Goal: Task Accomplishment & Management: Use online tool/utility

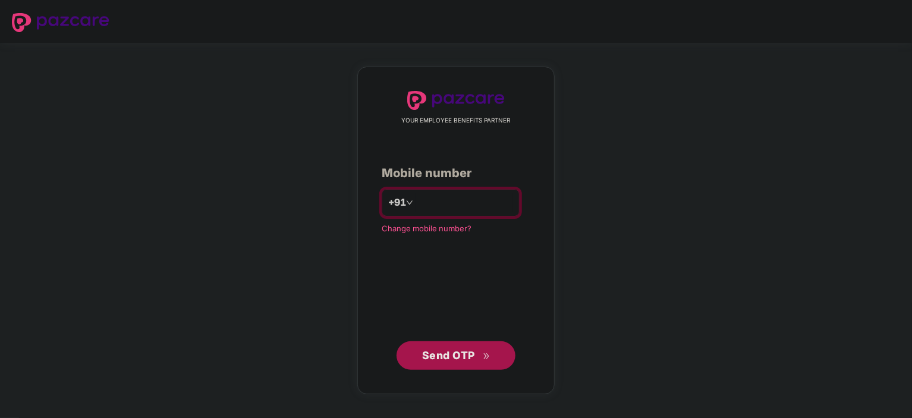
click at [457, 205] on input "number" at bounding box center [464, 202] width 97 height 19
type input "**********"
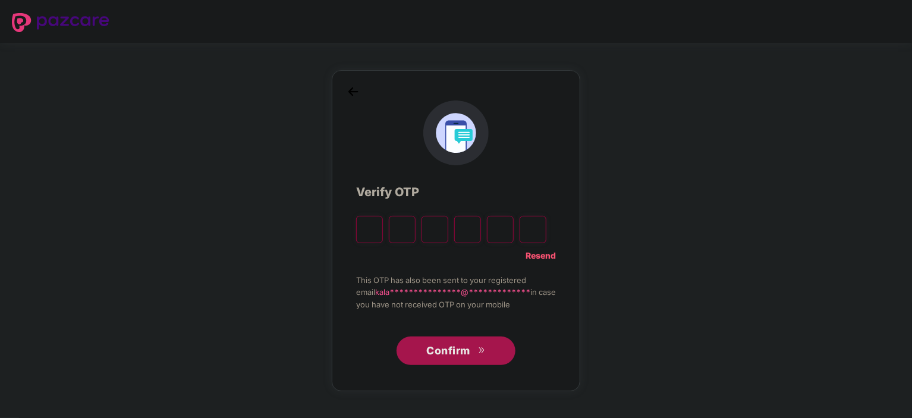
click at [295, 197] on div "**********" at bounding box center [456, 230] width 912 height 375
type input "*"
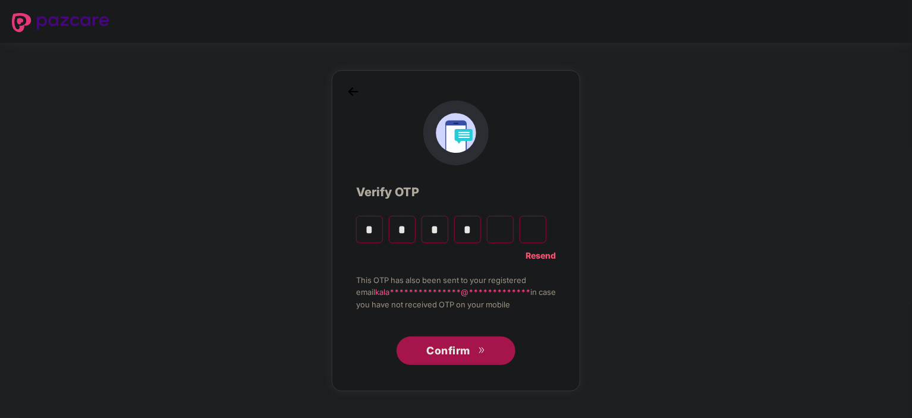
type input "*"
click at [435, 347] on span "Confirm" at bounding box center [448, 350] width 44 height 17
click at [447, 345] on span "Confirm" at bounding box center [448, 350] width 44 height 17
click at [538, 241] on input "*" at bounding box center [533, 229] width 27 height 27
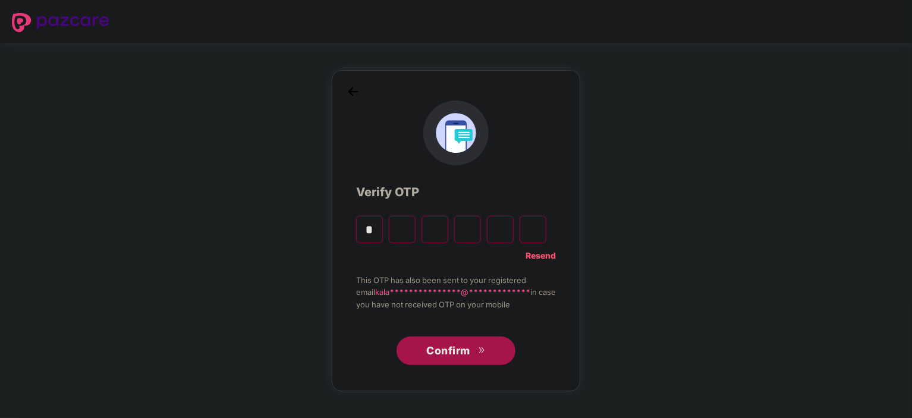
type input "*"
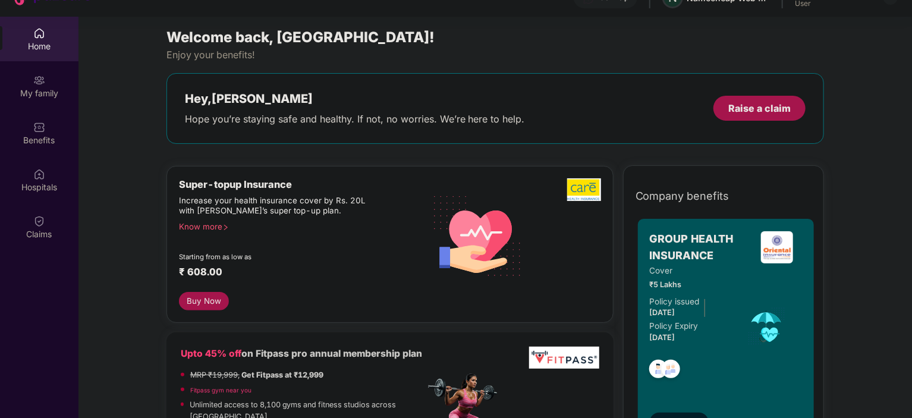
scroll to position [67, 0]
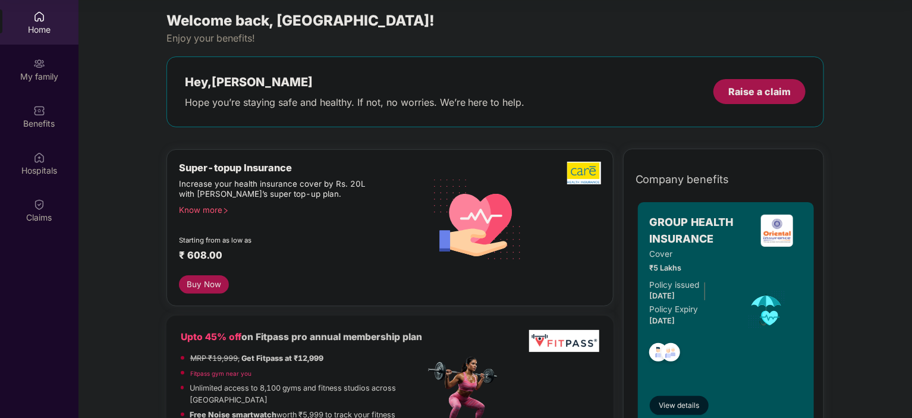
click at [680, 405] on span "View details" at bounding box center [679, 405] width 40 height 11
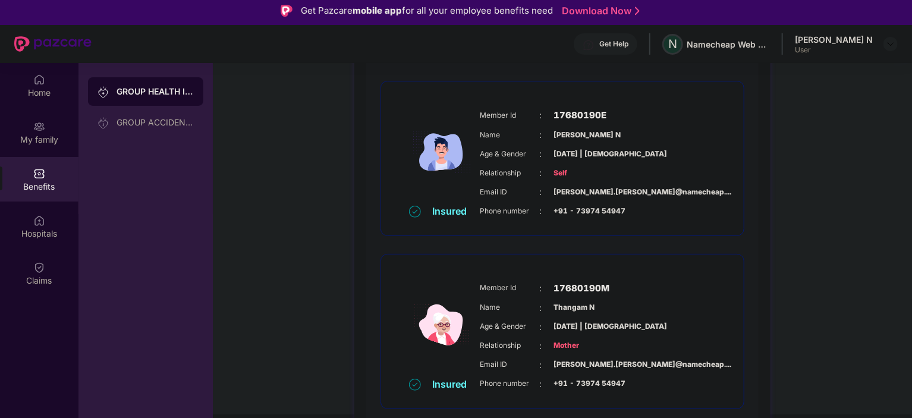
scroll to position [0, 0]
